Goal: Check status

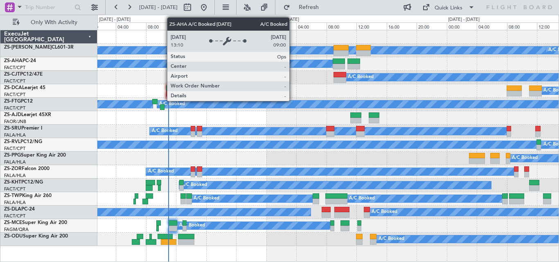
click at [290, 68] on div "A/C Booked" at bounding box center [327, 63] width 461 height 13
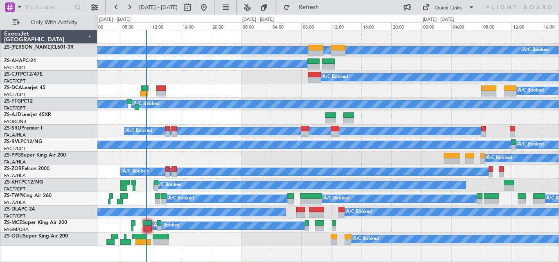
click at [201, 106] on div "A/C Booked A/C Booked A/C Booked A/C Booked A/C Booked A/C Booked A/C Booked A/…" at bounding box center [279, 138] width 559 height 247
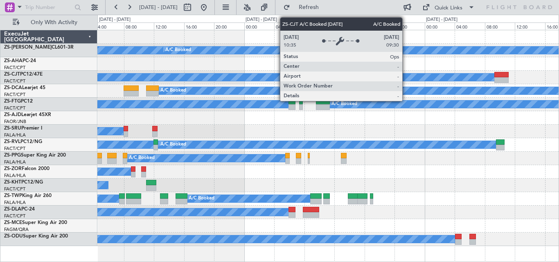
click at [313, 89] on div "A/C Booked A/C Booked A/C Booked A/C Booked A/C Booked A/C Booked A/C Booked A/…" at bounding box center [327, 138] width 461 height 216
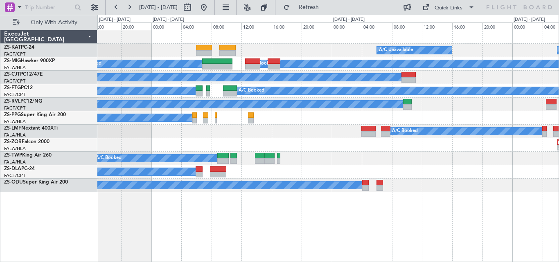
click at [514, 123] on div "A/C Booked A/C Booked A/C Booked" at bounding box center [327, 117] width 461 height 13
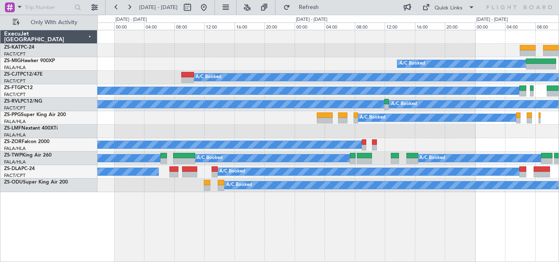
click at [510, 129] on div "A/C Booked A/C Booked A/C Booked A/C Booked A/C Booked A/C Booked A/C Booked A/…" at bounding box center [327, 111] width 461 height 162
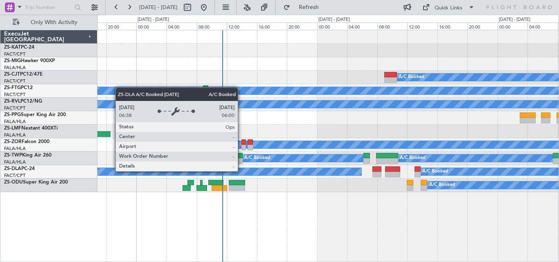
click at [483, 136] on div "A/C Booked A/C Booked A/C Booked A/C Booked A/C Booked A/C Booked A/C Booked A/…" at bounding box center [327, 111] width 461 height 162
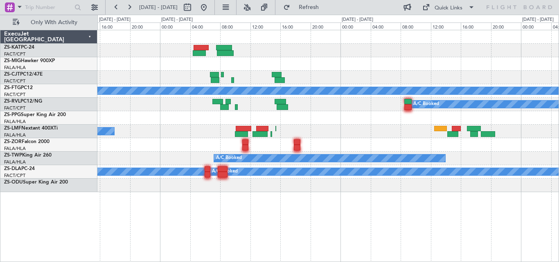
click at [350, 164] on div "A/C Booked A/C Booked A/C Booked A/C Booked A/C Unavailable A/C Booked A/C Book…" at bounding box center [327, 111] width 461 height 162
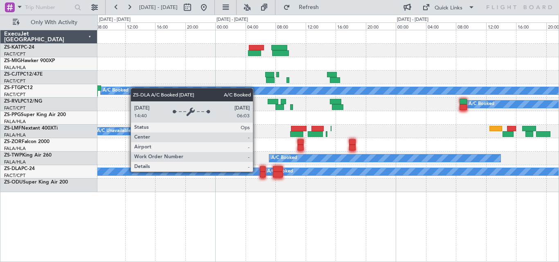
click at [247, 148] on div "A/C Booked A/C Booked A/C Booked A/C Booked A/C Unavailable A/C Booked A/C Book…" at bounding box center [279, 138] width 559 height 247
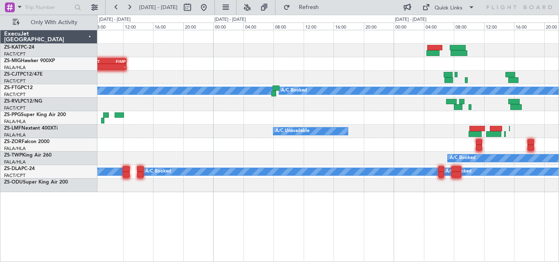
click at [374, 133] on div "FACT 07:30 Z FIMP 12:30 Z - - A/C Booked A/C Booked A/C Booked A/C Unavailable …" at bounding box center [327, 111] width 461 height 162
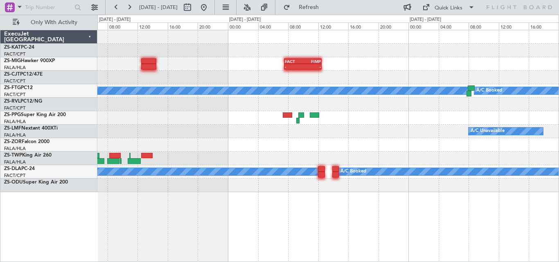
click at [359, 130] on div "FACT 07:30 Z FIMP 12:30 Z - - A/C Booked A/C Booked A/C Unavailable A/C Booked …" at bounding box center [327, 111] width 461 height 162
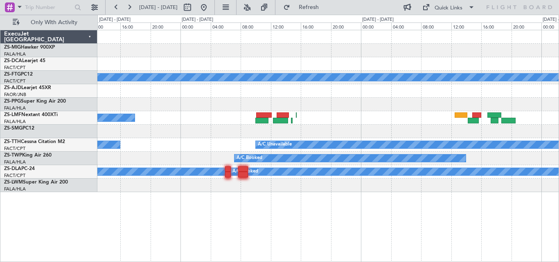
click at [55, 179] on div "A/C Booked A/C Booked A/C Booked A/C Unavailable A/C Unavailable A/C Unavailabl…" at bounding box center [279, 138] width 559 height 247
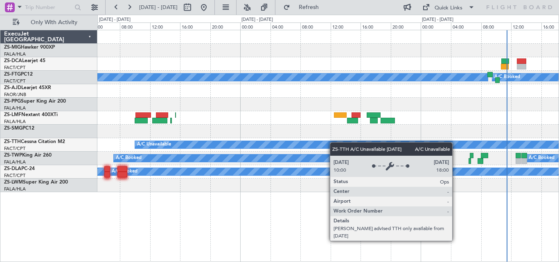
click at [187, 169] on div "A/C Booked A/C Booked A/C Unavailable A/C Unavailable A/C Unavailable A/C Booke…" at bounding box center [327, 111] width 461 height 162
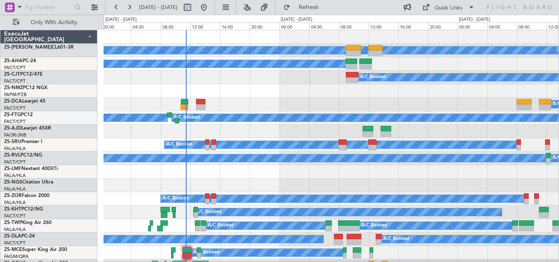
click at [222, 141] on div "A/C Booked A/C Booked A/C Booked A/C Booked A/C Booked A/C Booked A/C Booked A/…" at bounding box center [330, 151] width 455 height 243
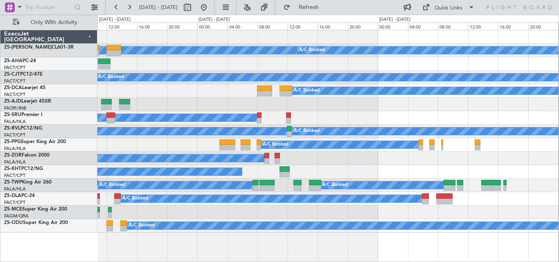
click at [227, 135] on div "A/C Booked A/C Booked A/C Booked A/C Booked A/C Booked A/C Booked A/C Booked A/…" at bounding box center [327, 131] width 461 height 202
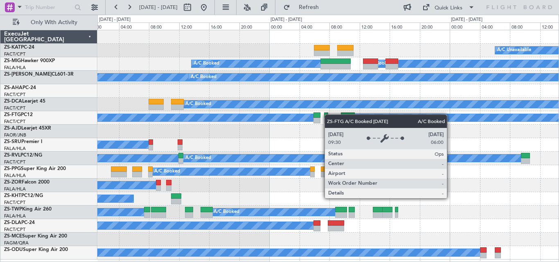
click at [284, 127] on div "A/C Unavailable A/C Booked A/C Booked A/C Booked A/C Booked A/C Booked A/C Book…" at bounding box center [327, 144] width 461 height 229
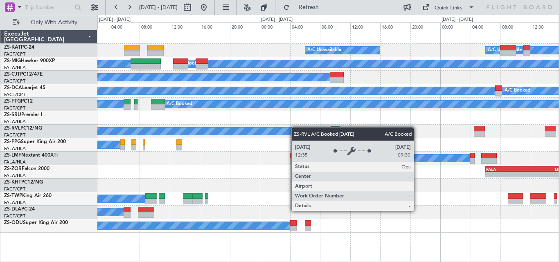
click at [270, 135] on div "A/C Unavailable A/C Unavailable A/C Booked A/C Booked A/C Booked A/C Booked A/C…" at bounding box center [327, 131] width 461 height 202
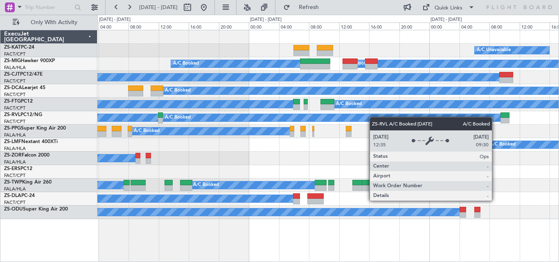
click at [384, 113] on div "A/C Unavailable A/C Unavailable A/C Booked A/C Booked A/C Booked A/C Booked A/C…" at bounding box center [327, 124] width 461 height 189
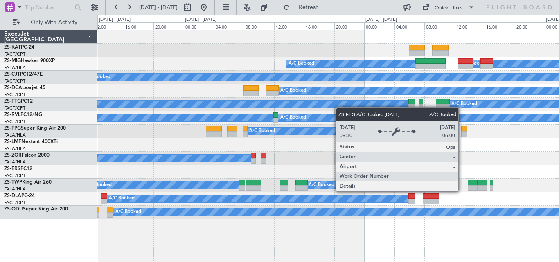
click at [372, 101] on div "A/C Unavailable A/C Booked A/C Booked A/C Booked A/C Booked A/C Booked A/C Book…" at bounding box center [327, 124] width 461 height 189
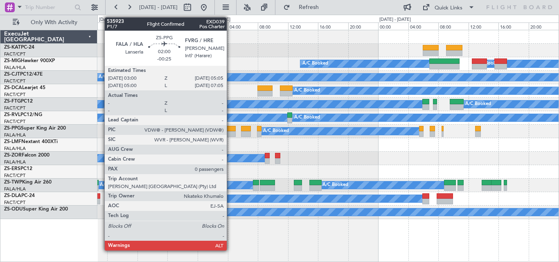
click at [335, 96] on div "A/C Unavailable A/C Booked A/C Booked A/C Booked A/C Booked A/C Booked A/C Book…" at bounding box center [327, 124] width 461 height 189
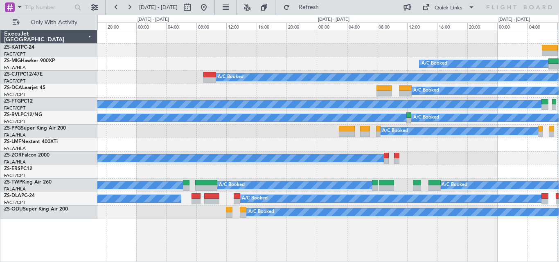
click at [335, 101] on div "A/C Booked A/C Booked A/C Booked A/C Booked A/C Booked A/C Booked A/C Booked A/…" at bounding box center [327, 124] width 461 height 189
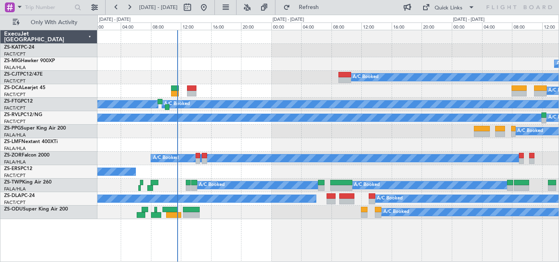
click at [329, 97] on div "A/C Booked A/C Booked A/C Booked A/C Booked A/C Booked A/C Booked A/C Booked A/…" at bounding box center [327, 124] width 461 height 189
